Goal: Task Accomplishment & Management: Manage account settings

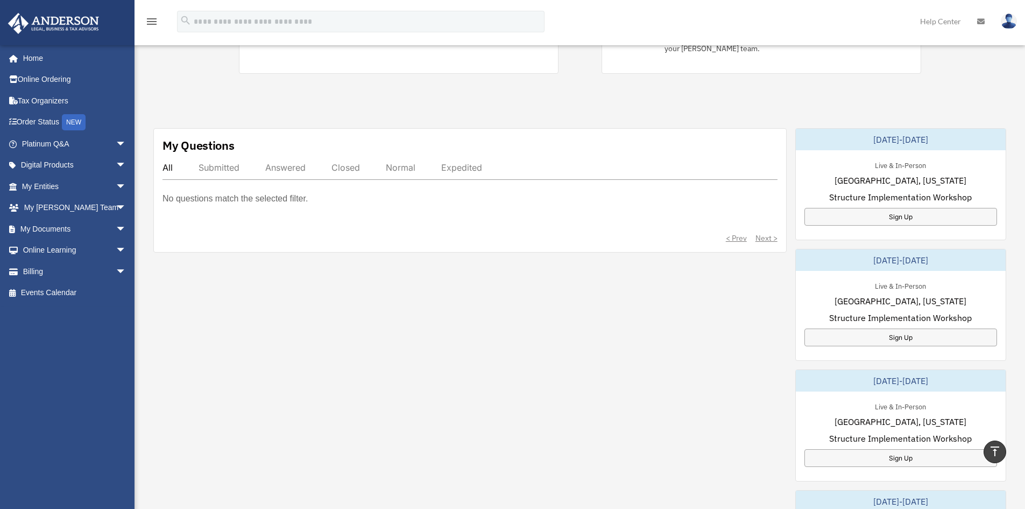
scroll to position [323, 0]
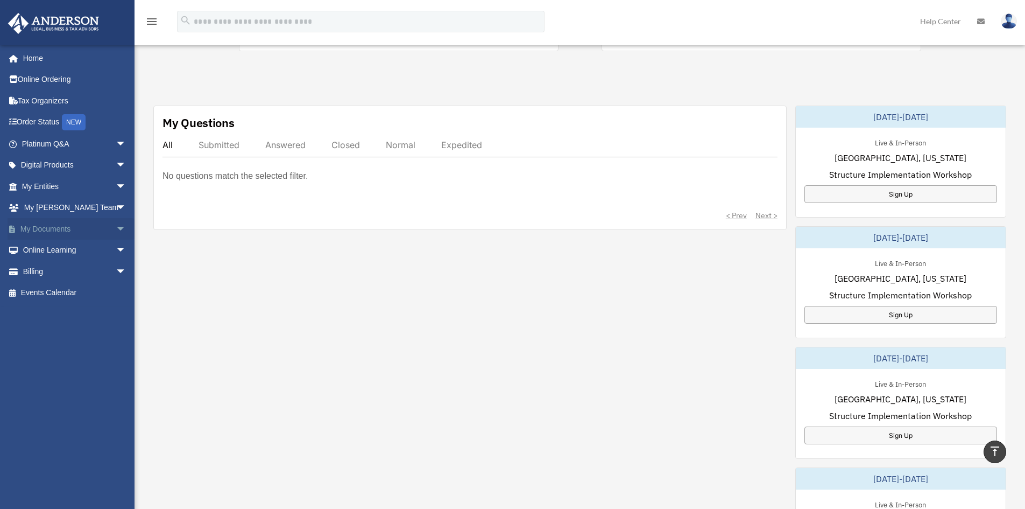
click at [116, 224] on span "arrow_drop_down" at bounding box center [127, 229] width 22 height 22
click at [47, 248] on link "Box" at bounding box center [79, 251] width 128 height 22
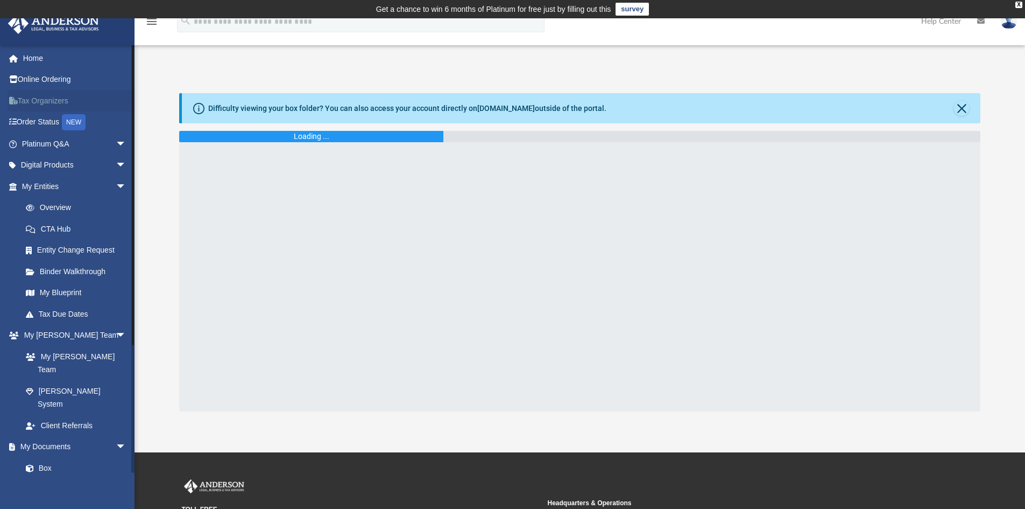
click at [43, 101] on link "Tax Organizers" at bounding box center [75, 101] width 135 height 22
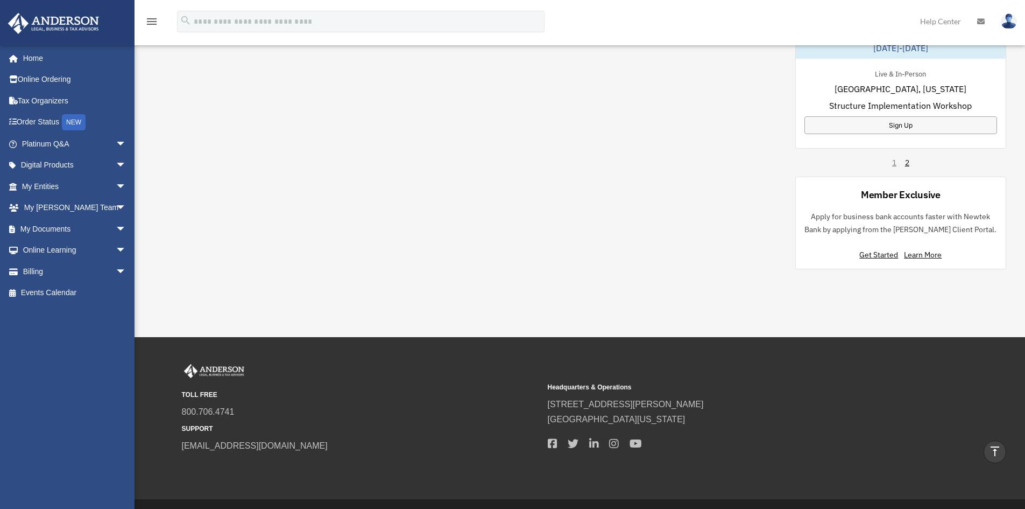
scroll to position [784, 0]
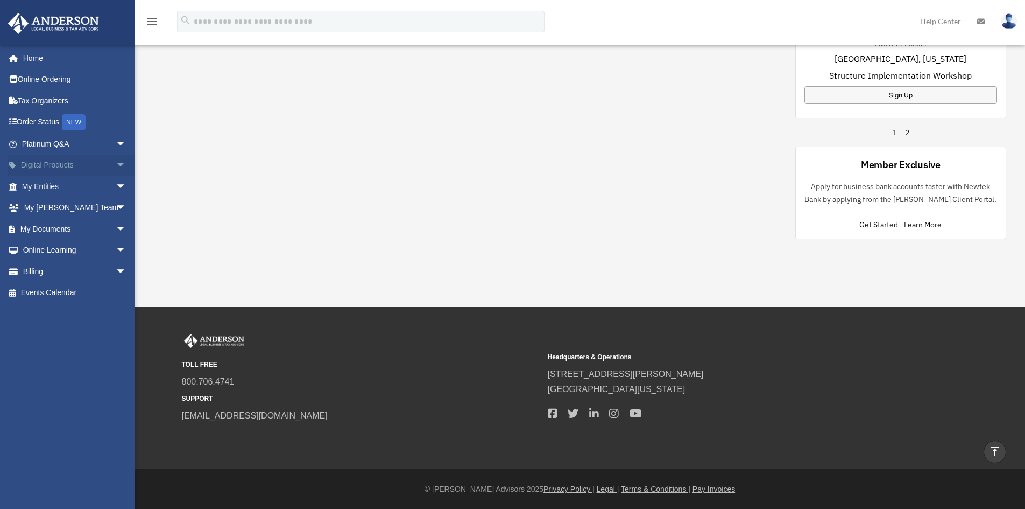
click at [46, 164] on link "Digital Products arrow_drop_down" at bounding box center [75, 165] width 135 height 22
click at [116, 163] on span "arrow_drop_down" at bounding box center [127, 165] width 22 height 22
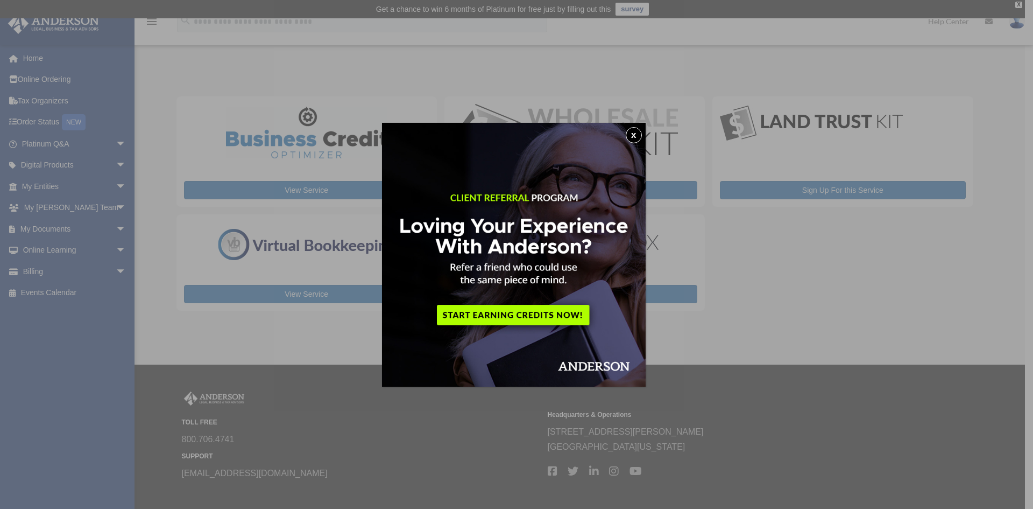
click at [632, 132] on button "x" at bounding box center [634, 135] width 16 height 16
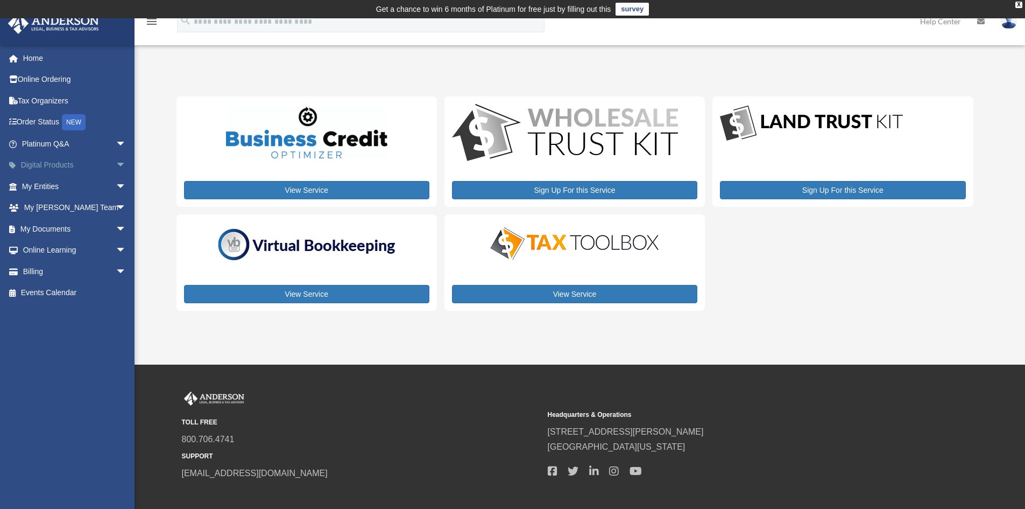
click at [116, 163] on span "arrow_drop_down" at bounding box center [127, 165] width 22 height 22
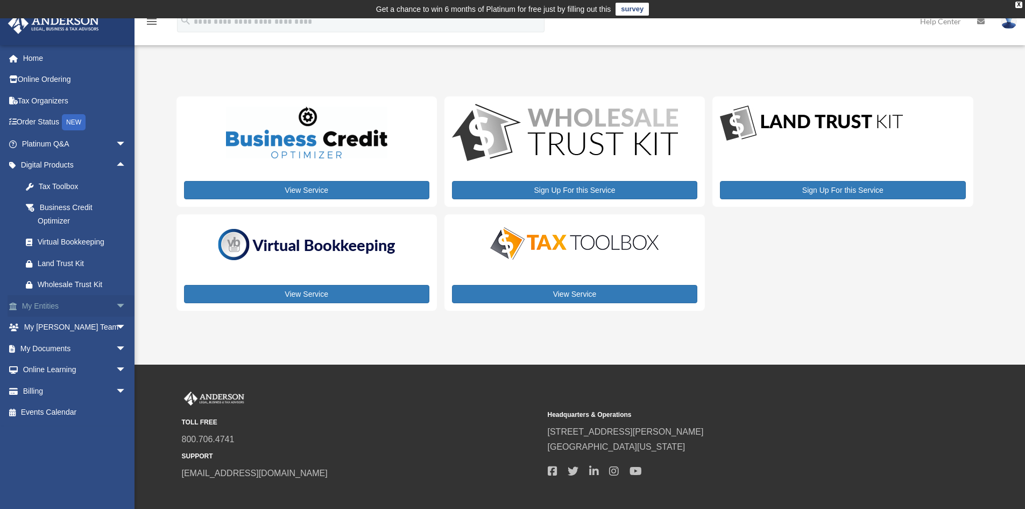
click at [116, 304] on span "arrow_drop_down" at bounding box center [127, 306] width 22 height 22
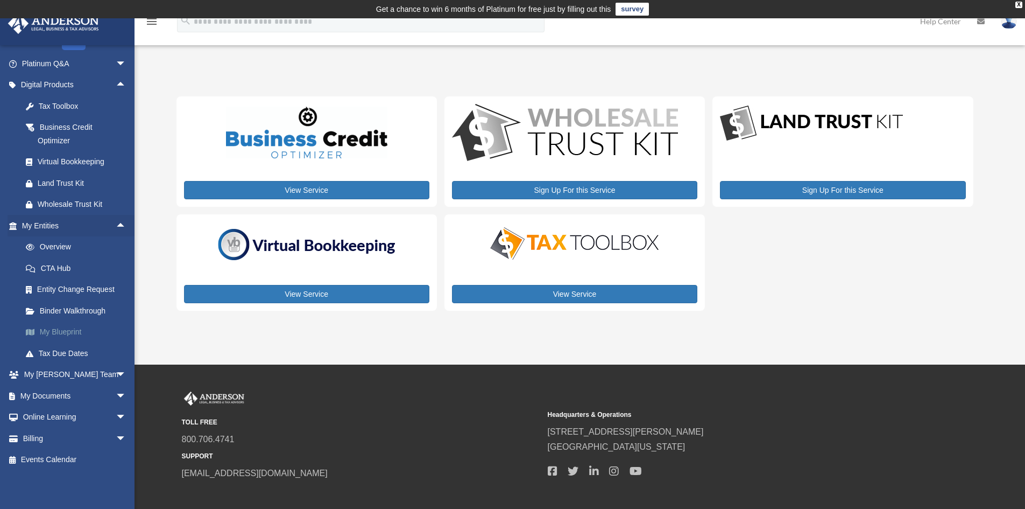
scroll to position [54, 0]
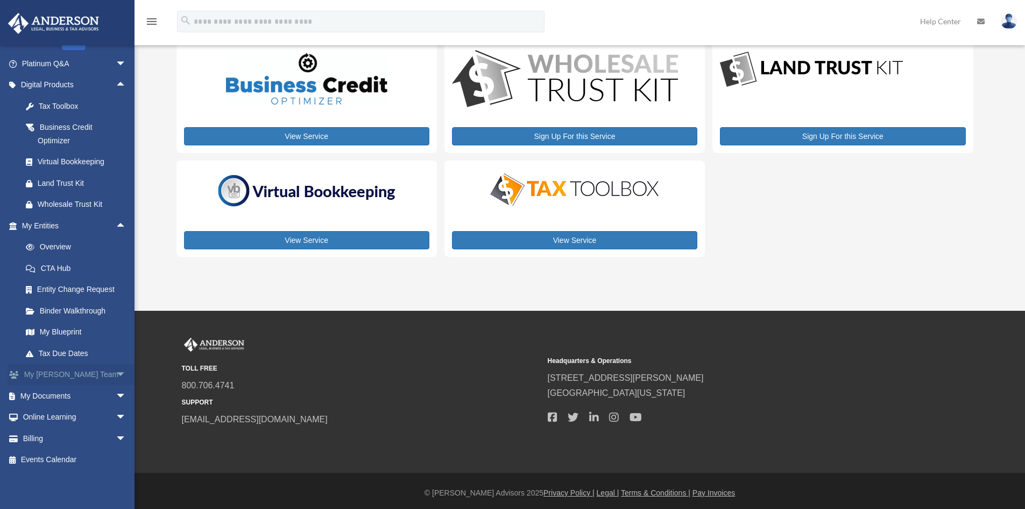
click at [116, 373] on span "arrow_drop_down" at bounding box center [127, 375] width 22 height 22
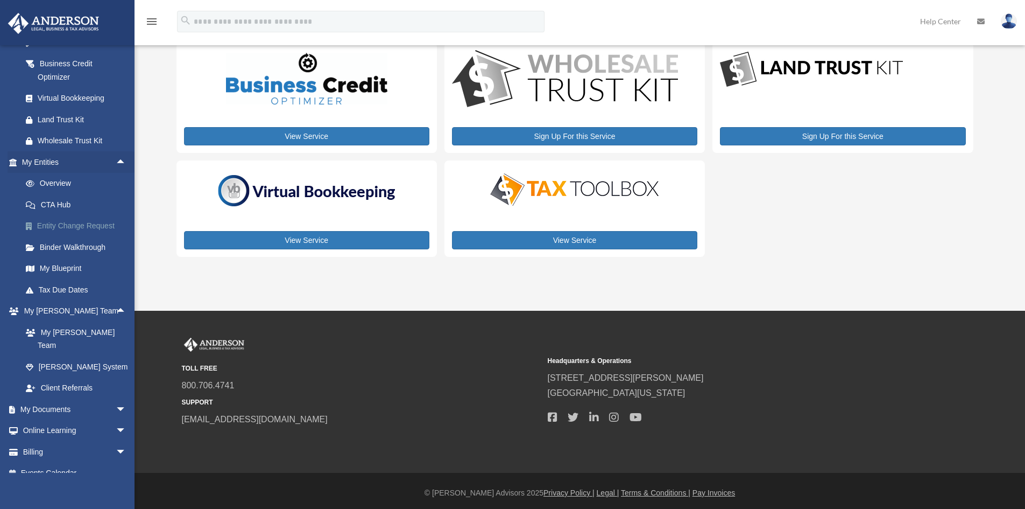
scroll to position [144, 0]
click at [116, 398] on span "arrow_drop_down" at bounding box center [127, 409] width 22 height 22
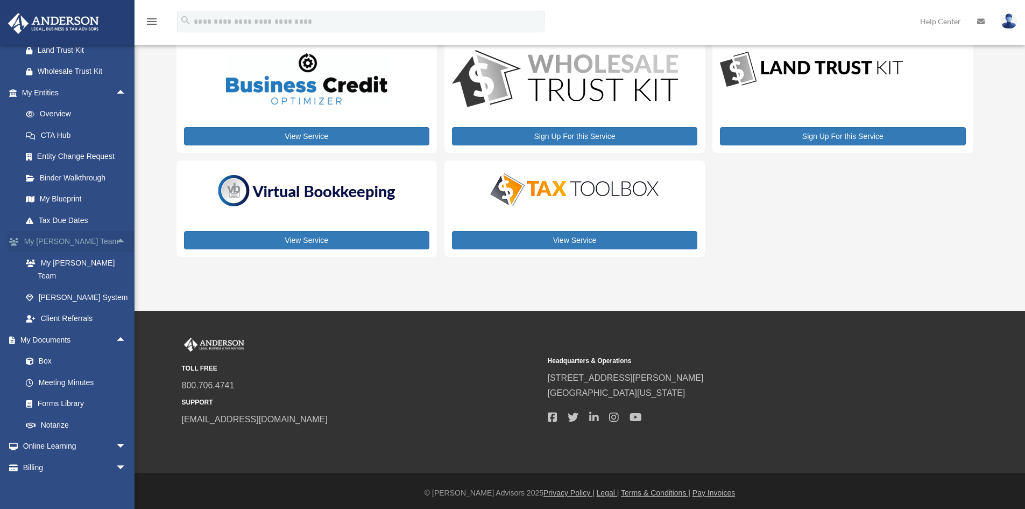
scroll to position [229, 0]
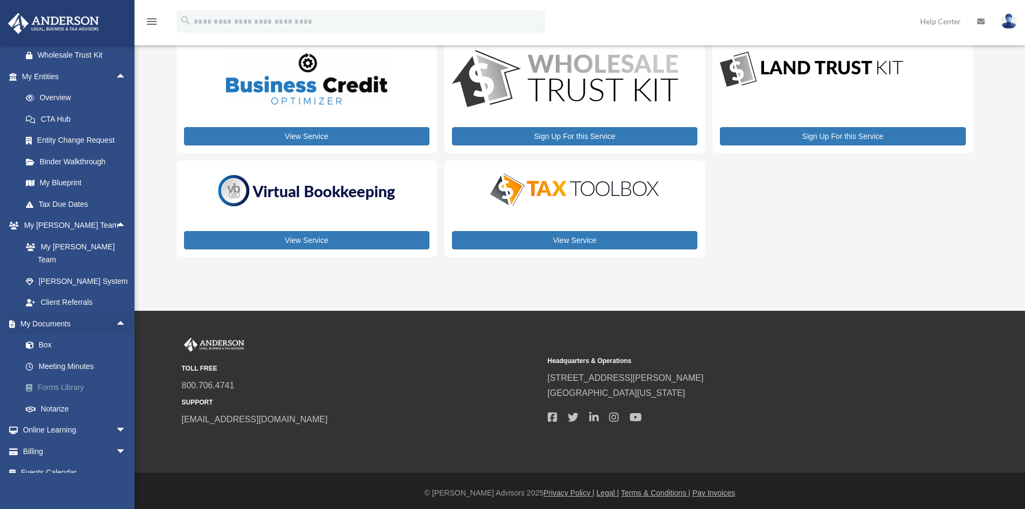
click at [64, 377] on link "Forms Library" at bounding box center [79, 388] width 128 height 22
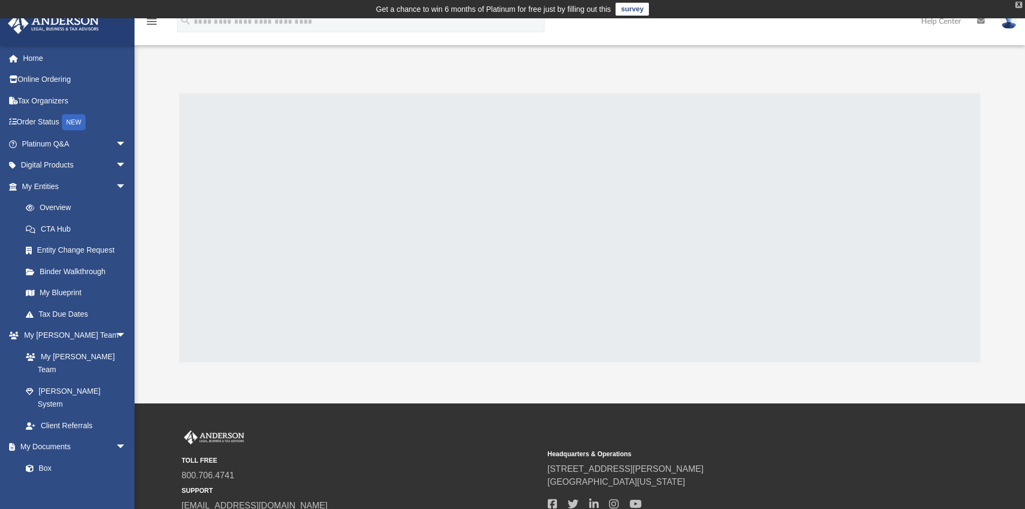
click at [1019, 4] on div "X" at bounding box center [1019, 5] width 7 height 6
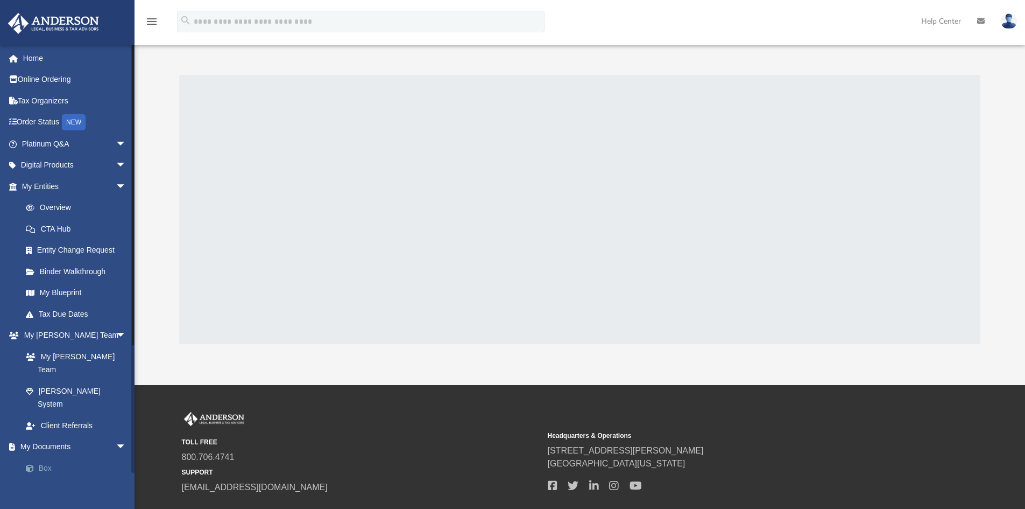
click at [40, 457] on link "Box" at bounding box center [79, 468] width 128 height 22
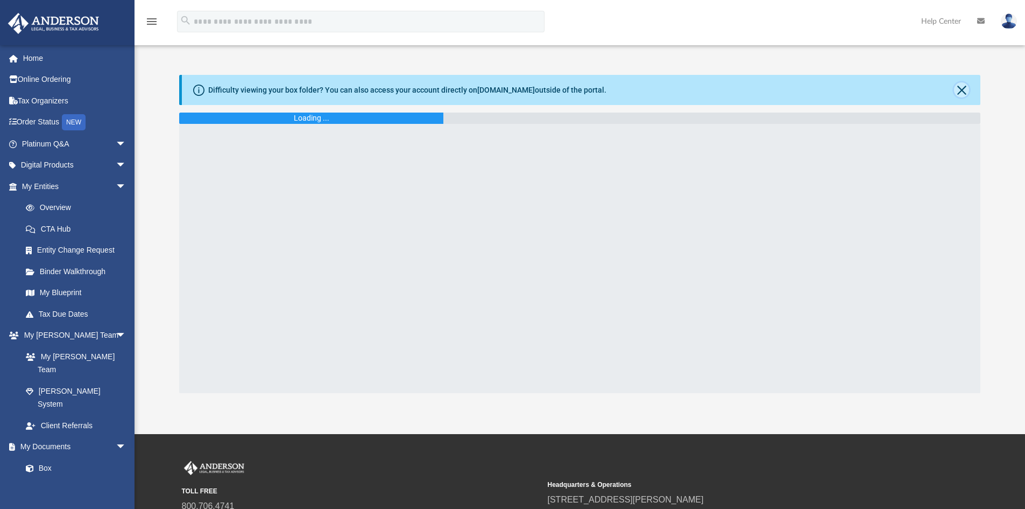
click at [965, 89] on button "Close" at bounding box center [961, 89] width 15 height 15
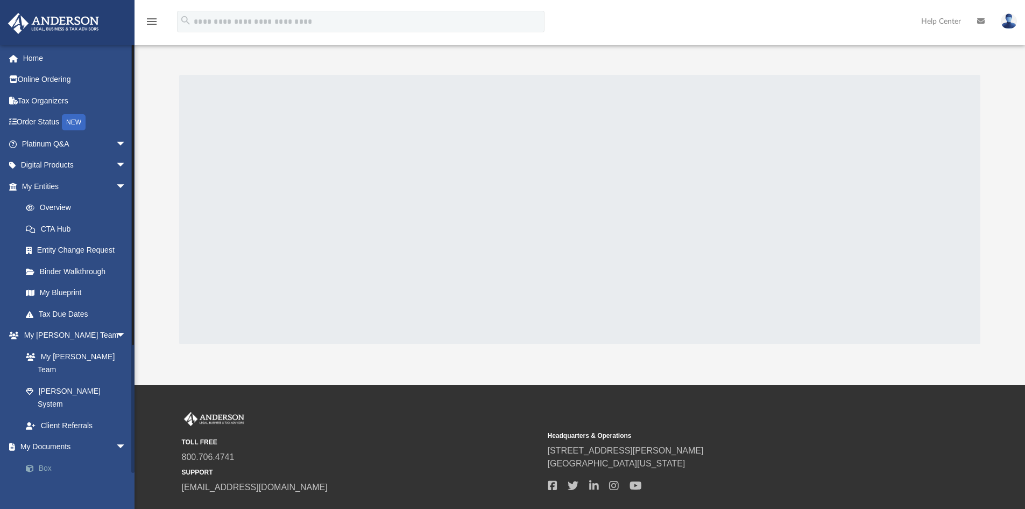
click at [46, 457] on link "Box" at bounding box center [79, 468] width 128 height 22
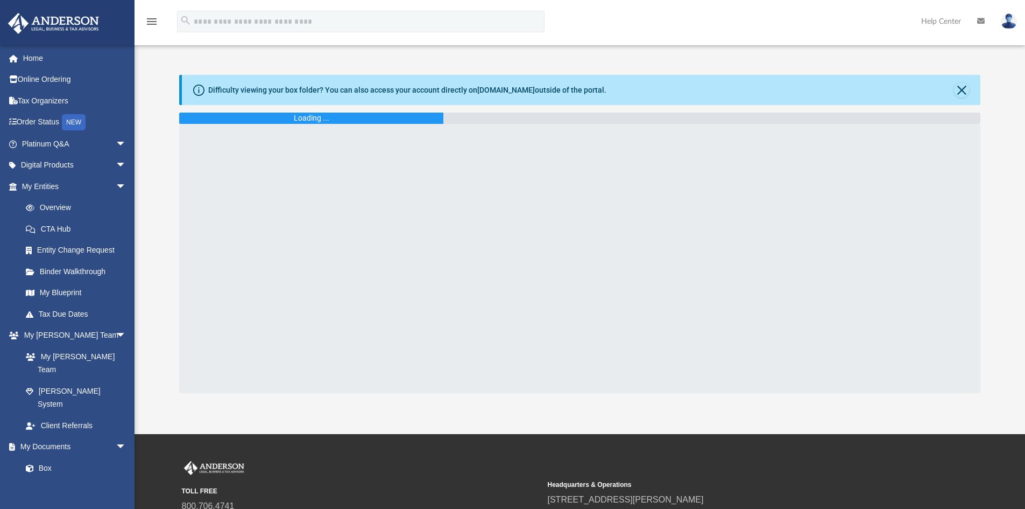
scroll to position [54, 0]
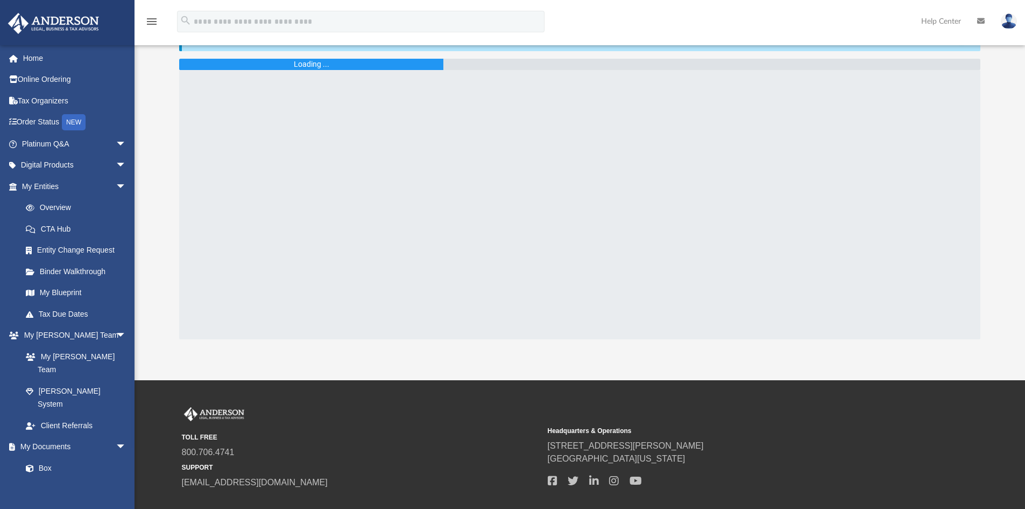
click at [735, 271] on div at bounding box center [580, 204] width 802 height 269
click at [302, 163] on div at bounding box center [580, 204] width 802 height 269
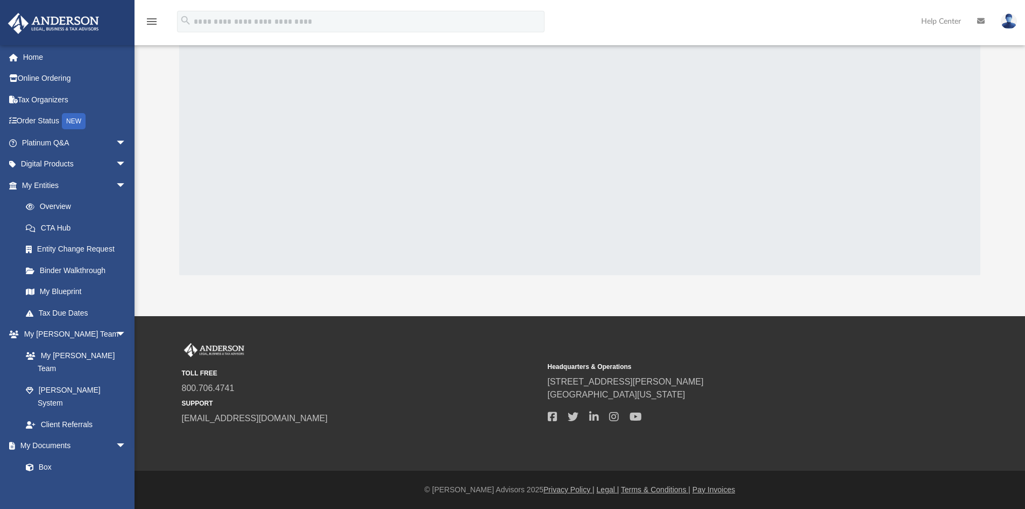
scroll to position [0, 0]
click at [1014, 16] on img at bounding box center [1009, 21] width 16 height 16
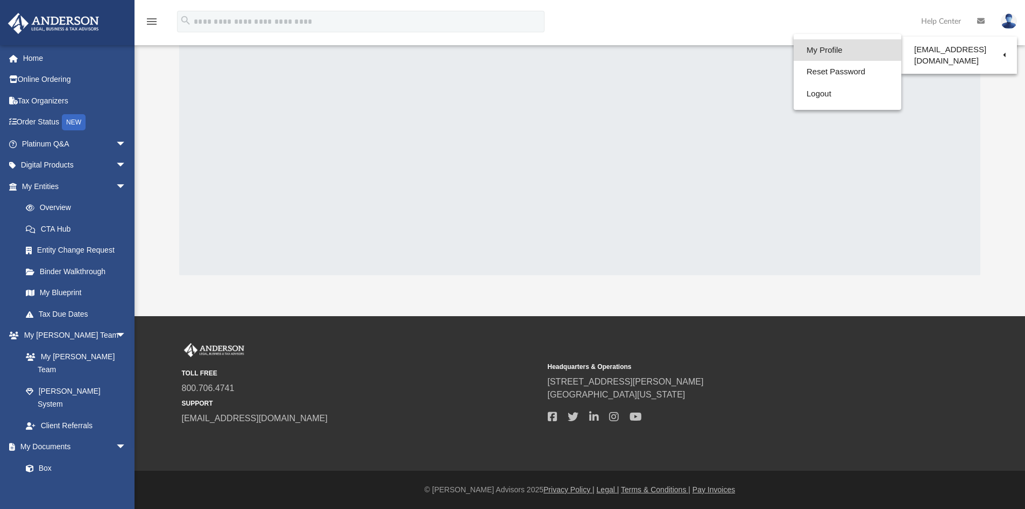
click at [827, 48] on link "My Profile" at bounding box center [848, 50] width 108 height 22
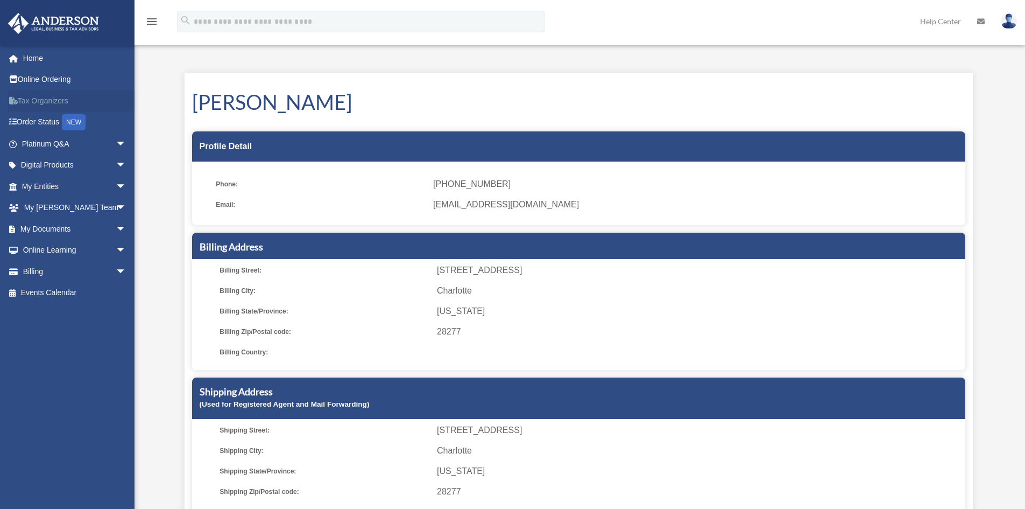
click at [51, 99] on link "Tax Organizers" at bounding box center [75, 101] width 135 height 22
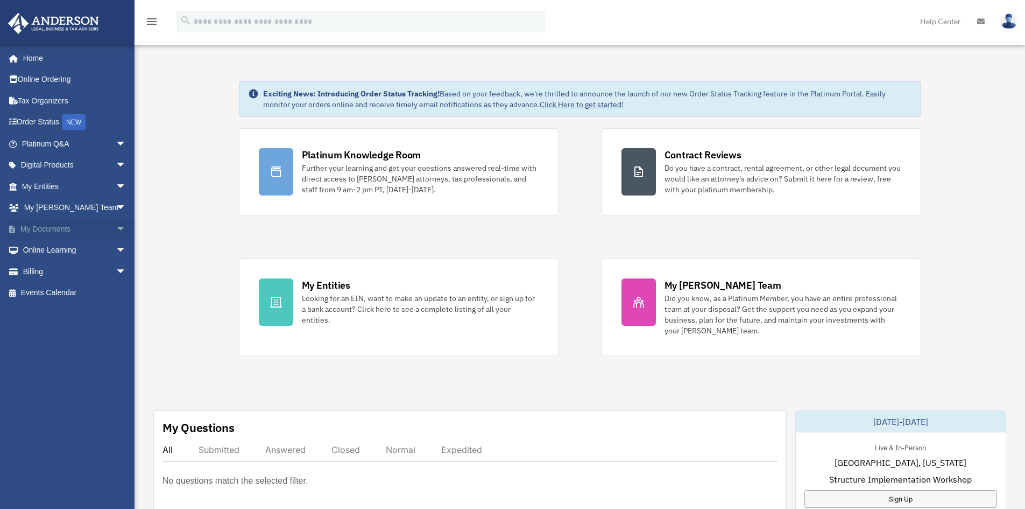
click at [116, 229] on span "arrow_drop_down" at bounding box center [127, 229] width 22 height 22
click at [68, 295] on link "Forms Library" at bounding box center [79, 293] width 128 height 22
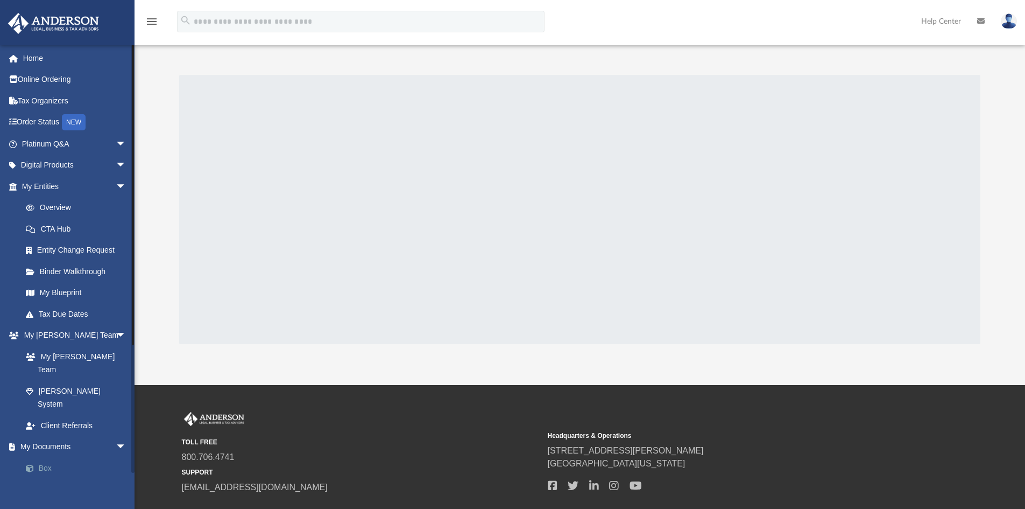
click at [50, 457] on link "Box" at bounding box center [79, 468] width 128 height 22
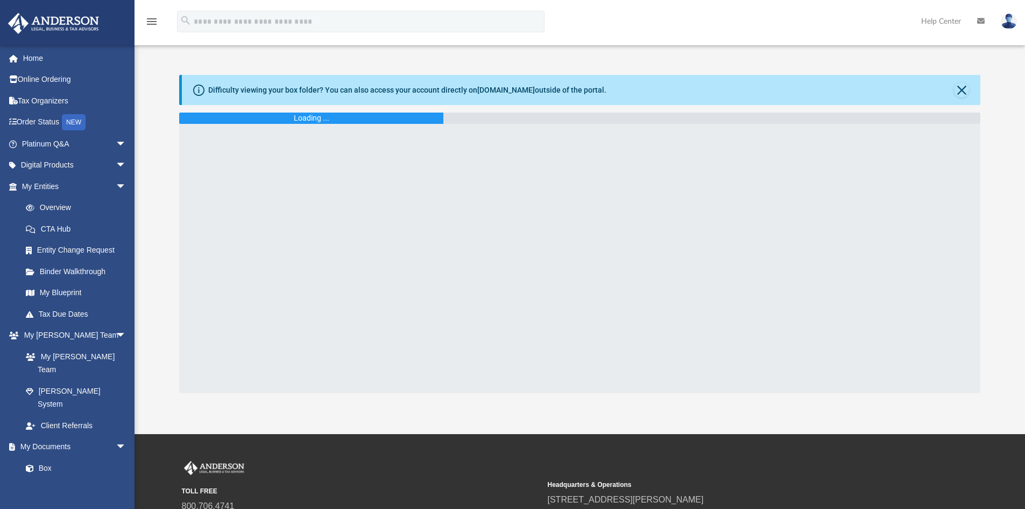
click at [1008, 23] on img at bounding box center [1009, 21] width 16 height 16
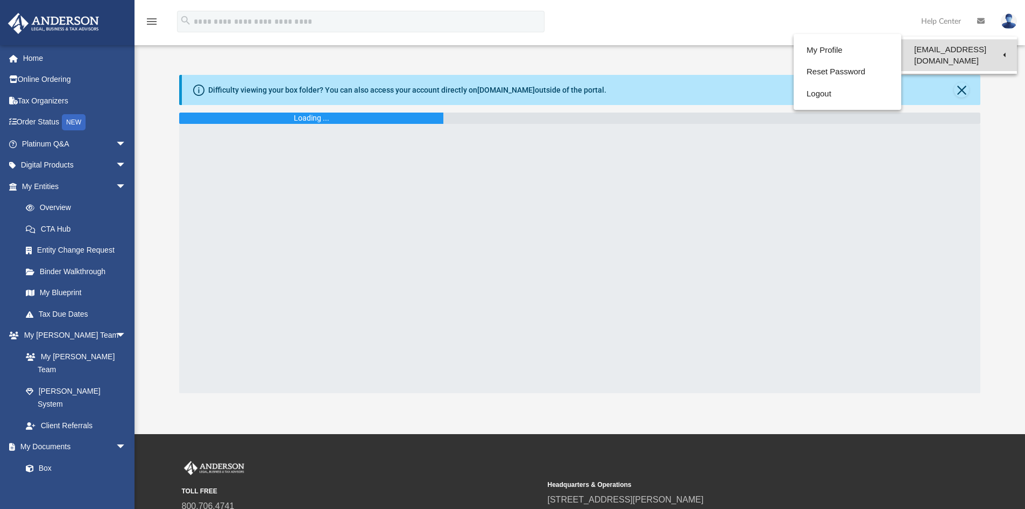
click at [953, 52] on link "[EMAIL_ADDRESS][DOMAIN_NAME]" at bounding box center [960, 55] width 116 height 32
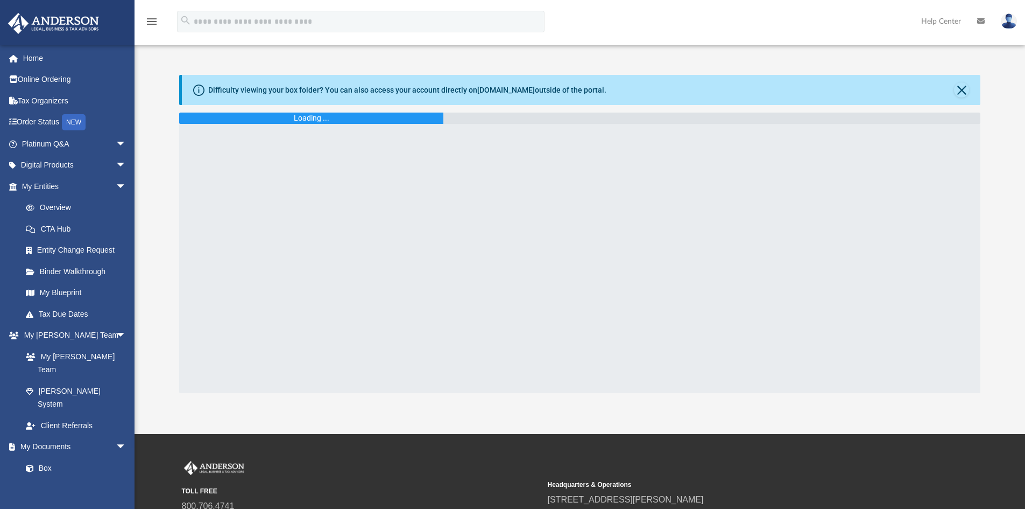
click at [1011, 17] on img at bounding box center [1009, 21] width 16 height 16
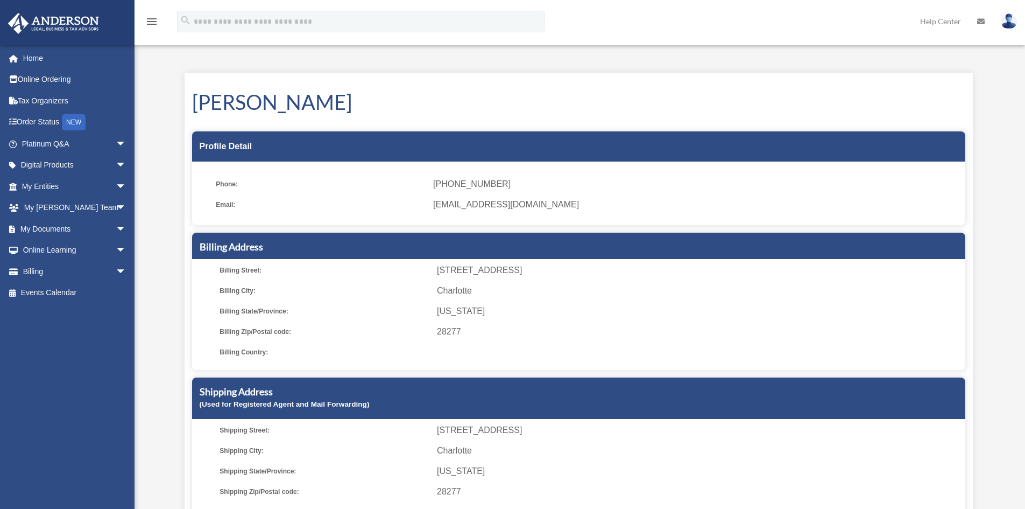
click at [982, 23] on icon at bounding box center [981, 22] width 8 height 8
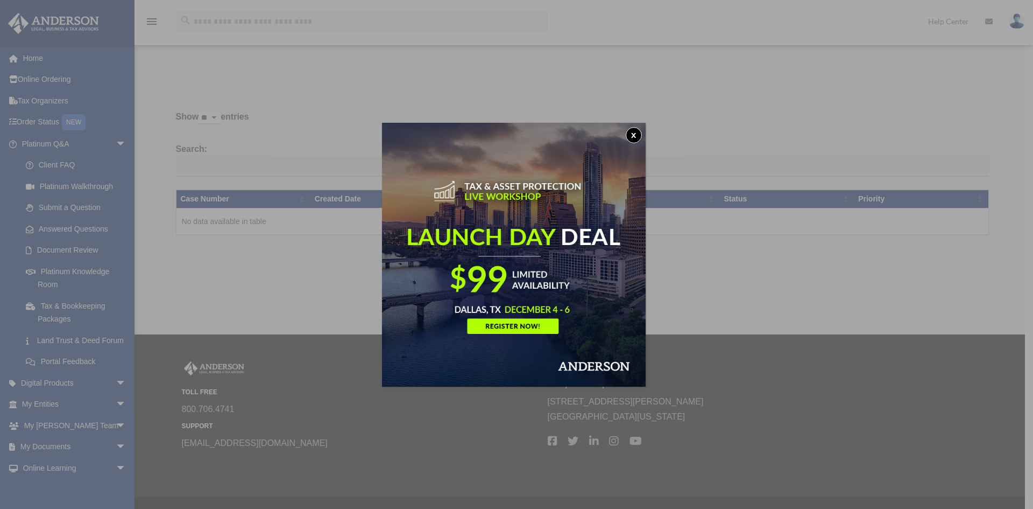
click at [639, 133] on button "x" at bounding box center [634, 135] width 16 height 16
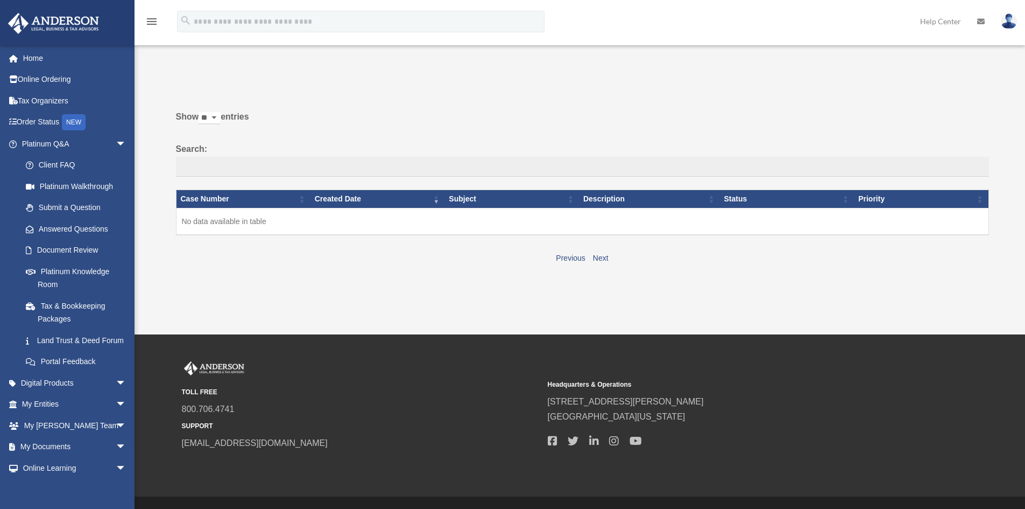
click at [1009, 21] on img at bounding box center [1009, 21] width 16 height 16
click at [822, 96] on link "Logout" at bounding box center [848, 94] width 108 height 22
